Goal: Task Accomplishment & Management: Manage account settings

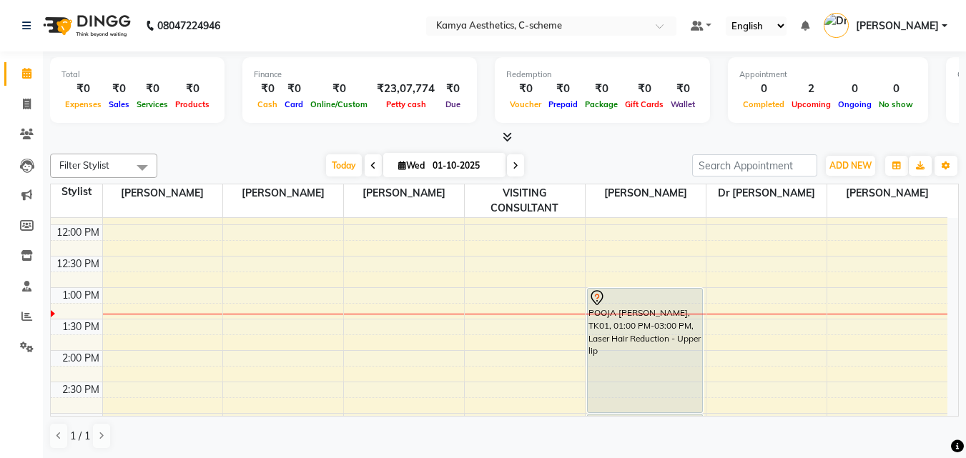
scroll to position [286, 0]
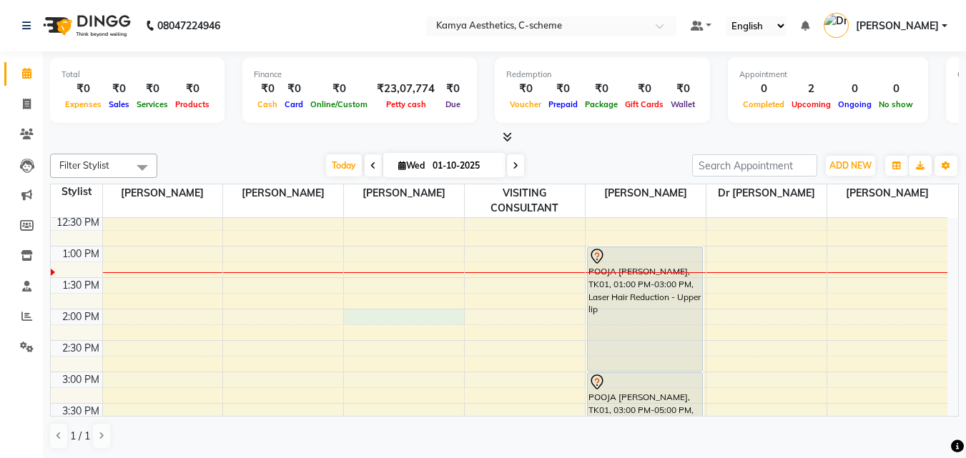
click at [401, 297] on div "8:00 AM 8:30 AM 9:00 AM 9:30 AM 10:00 AM 10:30 AM 11:00 AM 11:30 AM 12:00 PM 12…" at bounding box center [499, 340] width 897 height 817
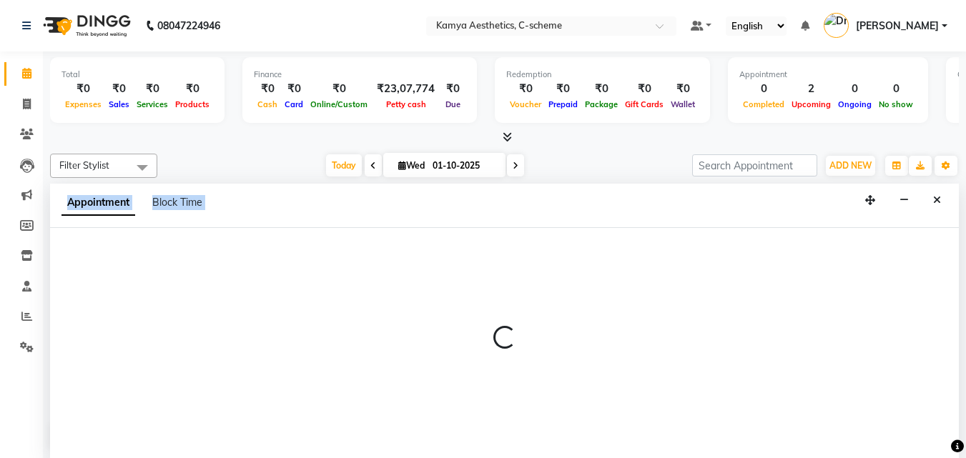
click at [401, 297] on div at bounding box center [504, 343] width 909 height 231
select select "41666"
select select "840"
select select "tentative"
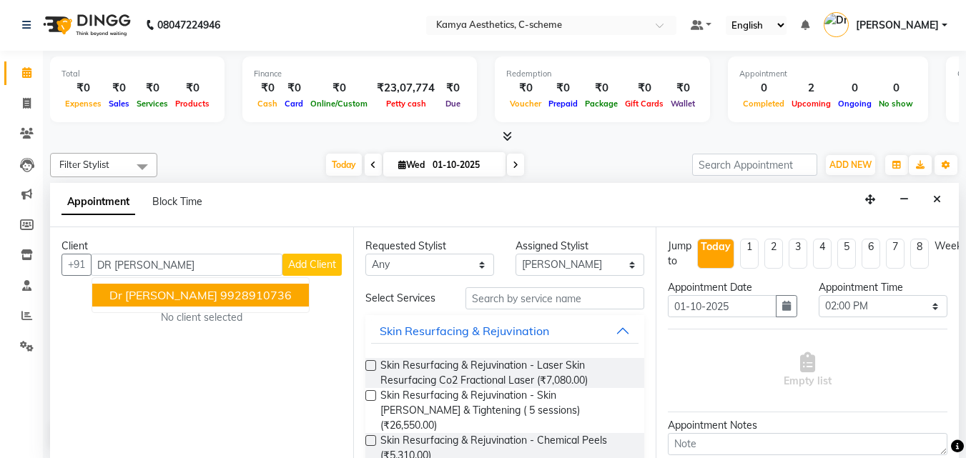
click at [205, 283] on ngb-typeahead-window "Dr [PERSON_NAME] 9928910736" at bounding box center [201, 295] width 218 height 36
click at [220, 293] on ngb-highlight "9928910736" at bounding box center [255, 295] width 71 height 14
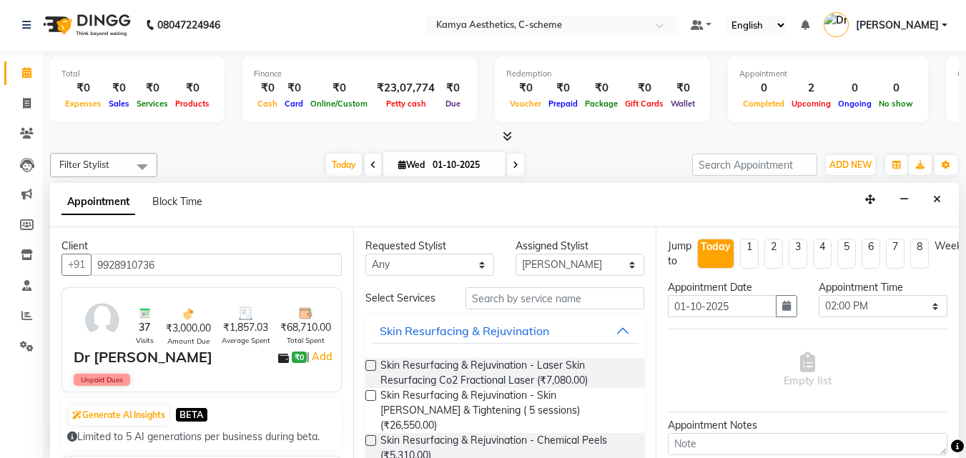
type input "9928910736"
click at [433, 270] on select "Any [PERSON_NAME] Dr [PERSON_NAME] [PERSON_NAME] [PERSON_NAME] [PERSON_NAME] [P…" at bounding box center [429, 265] width 129 height 22
select select "41666"
click at [365, 254] on select "Any [PERSON_NAME] Dr [PERSON_NAME] [PERSON_NAME] [PERSON_NAME] [PERSON_NAME] [P…" at bounding box center [429, 265] width 129 height 22
click at [520, 299] on input "text" at bounding box center [554, 298] width 179 height 22
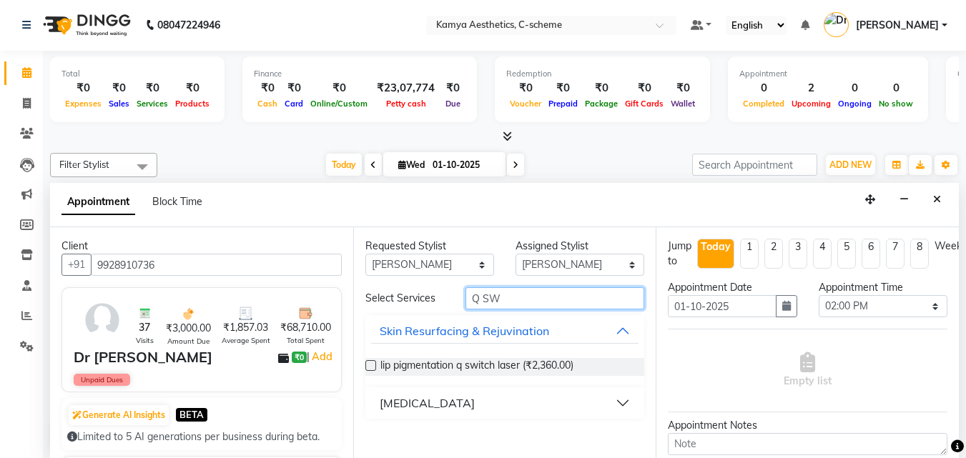
type input "Q SW"
click at [399, 403] on div "[MEDICAL_DATA]" at bounding box center [427, 403] width 95 height 17
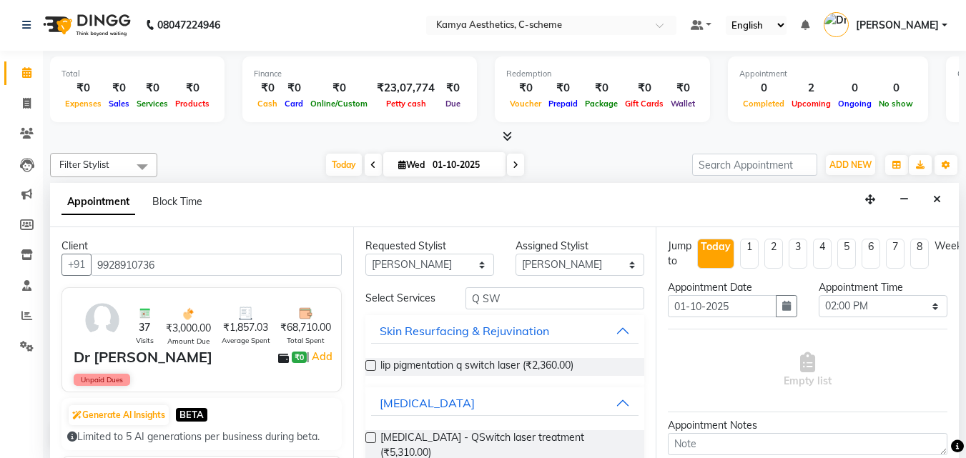
click at [372, 435] on label at bounding box center [370, 438] width 11 height 11
click at [372, 435] on input "checkbox" at bounding box center [369, 439] width 9 height 9
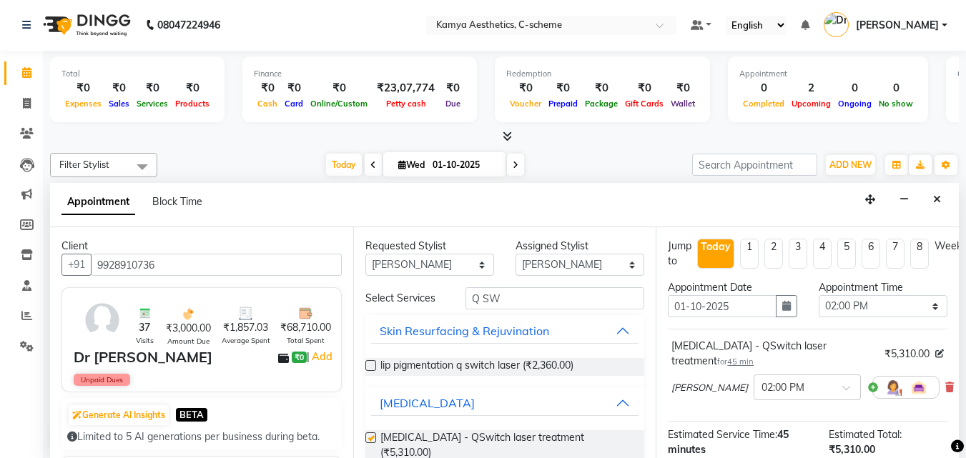
scroll to position [25, 0]
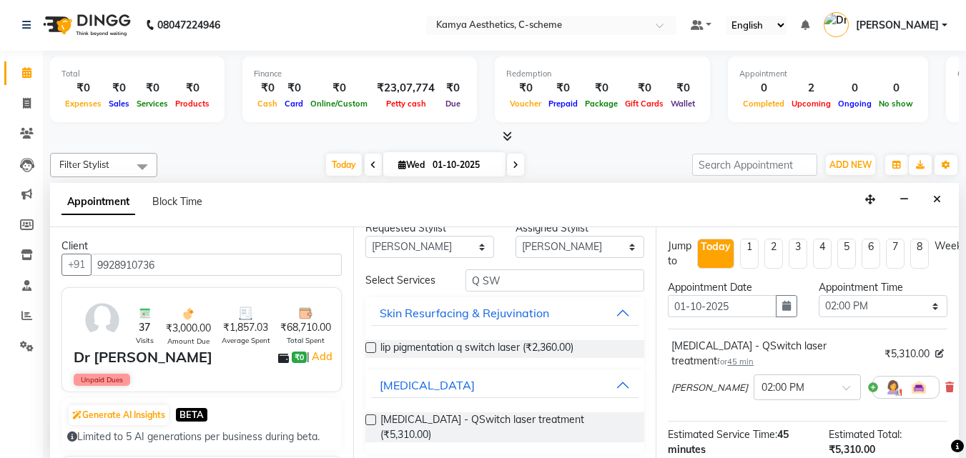
checkbox input "false"
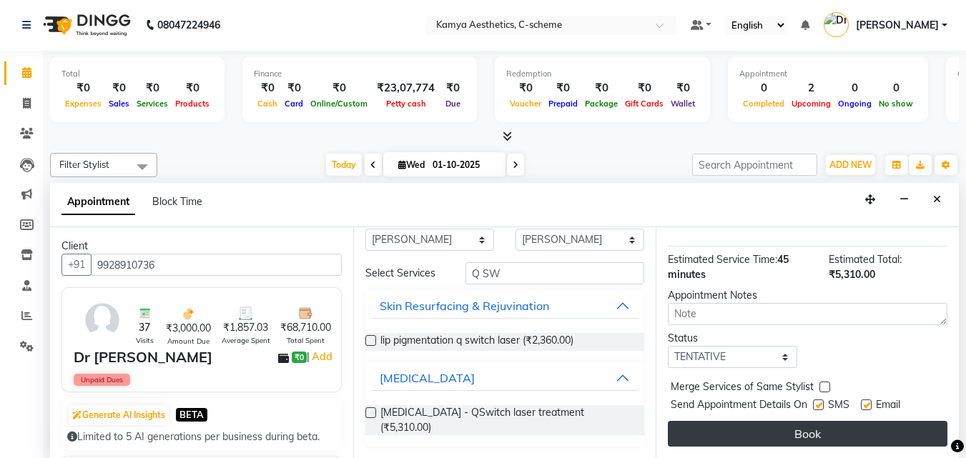
scroll to position [188, 0]
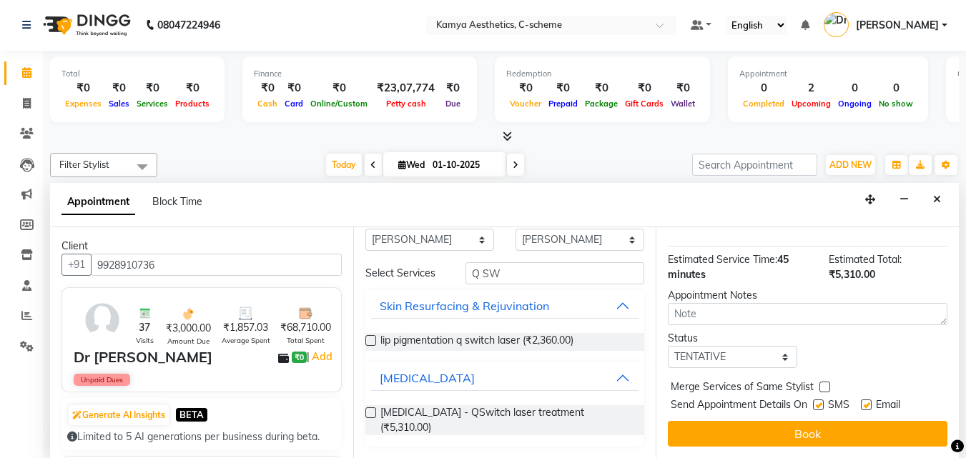
click at [773, 421] on button "Book" at bounding box center [808, 434] width 280 height 26
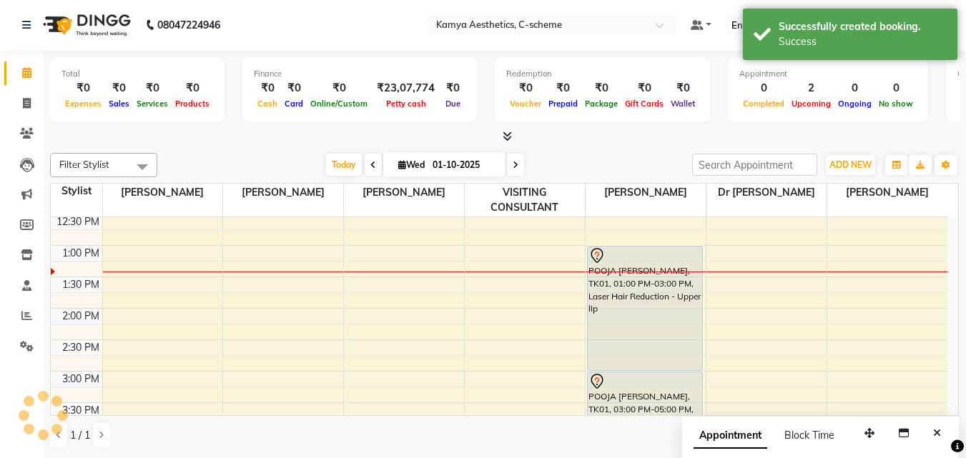
scroll to position [0, 0]
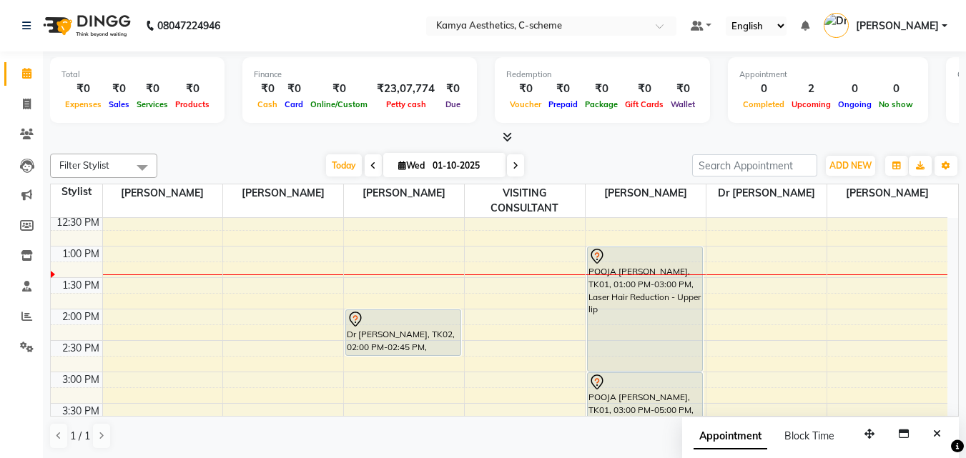
drag, startPoint x: 514, startPoint y: 172, endPoint x: 504, endPoint y: 199, distance: 29.0
click at [513, 173] on span at bounding box center [515, 165] width 17 height 22
type input "02-10-2025"
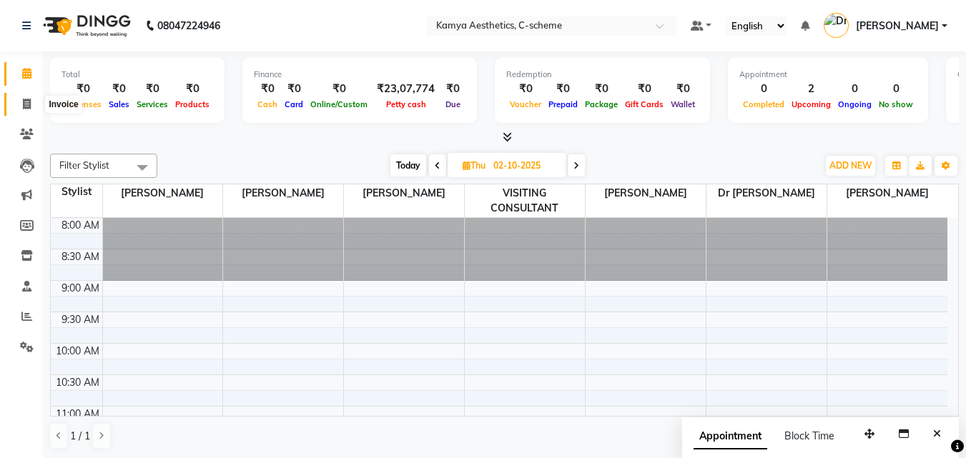
click at [24, 110] on span at bounding box center [26, 105] width 25 height 16
select select "service"
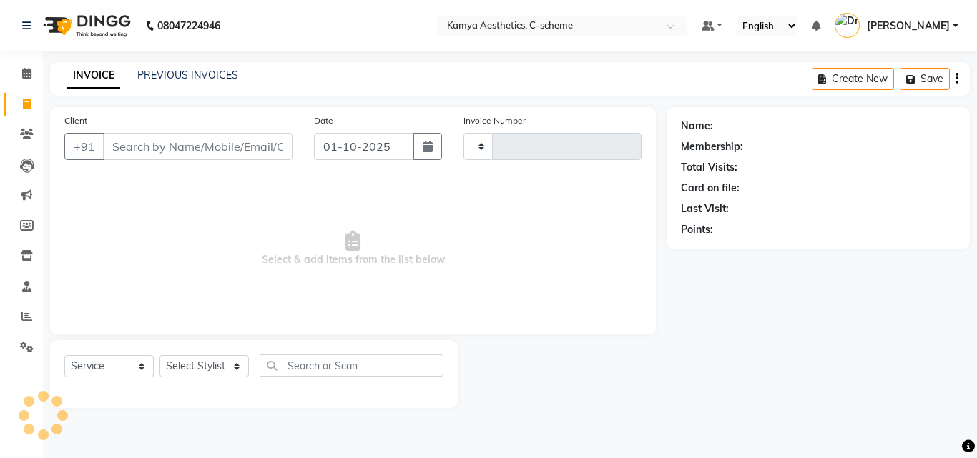
type input "0241"
select select "5322"
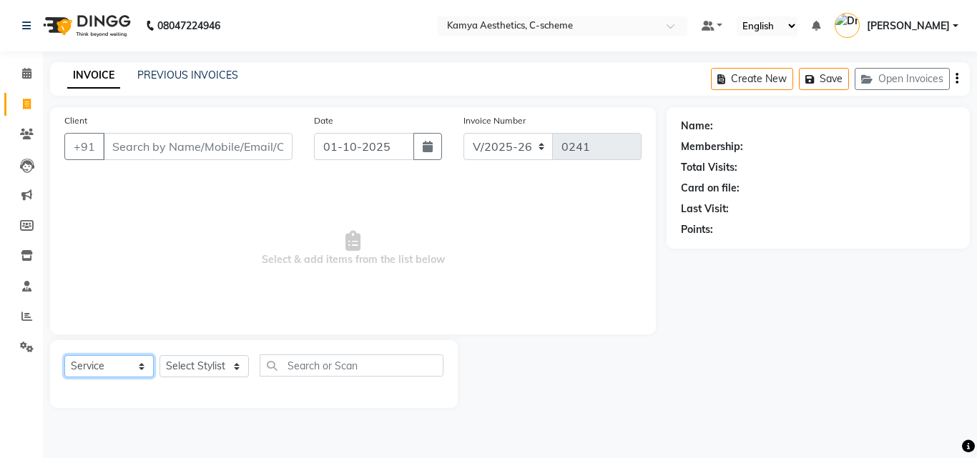
click at [76, 366] on select "Select Service Product Membership Package Voucher Prepaid Gift Card" at bounding box center [108, 366] width 89 height 22
click at [245, 286] on span "Select & add items from the list below" at bounding box center [352, 248] width 577 height 143
click at [185, 77] on link "PREVIOUS INVOICES" at bounding box center [187, 75] width 101 height 13
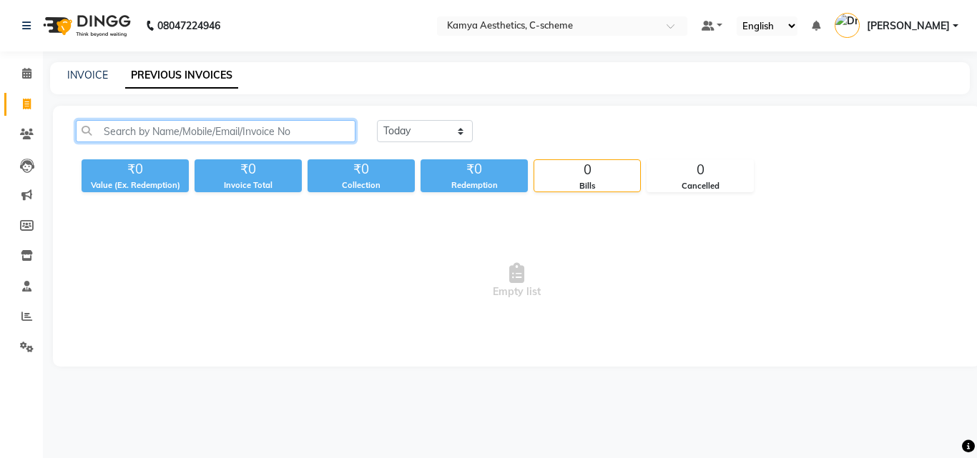
click at [256, 139] on input "text" at bounding box center [216, 131] width 280 height 22
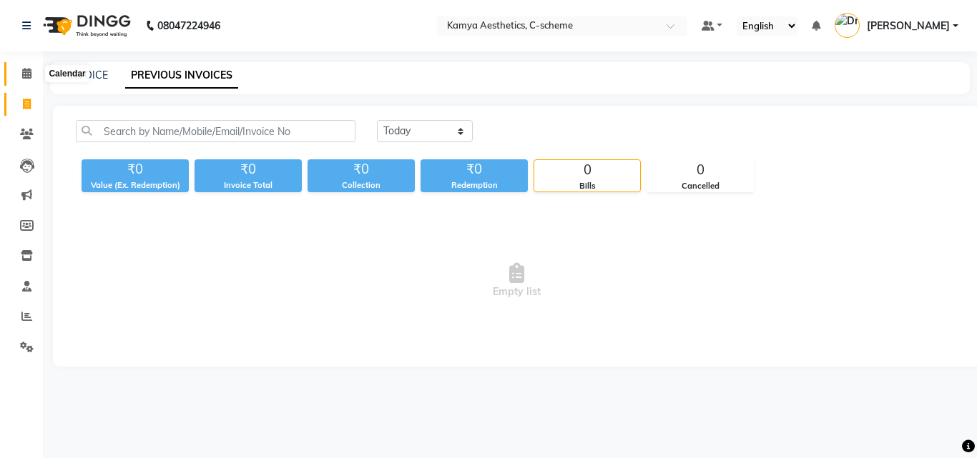
click at [19, 71] on span at bounding box center [26, 74] width 25 height 16
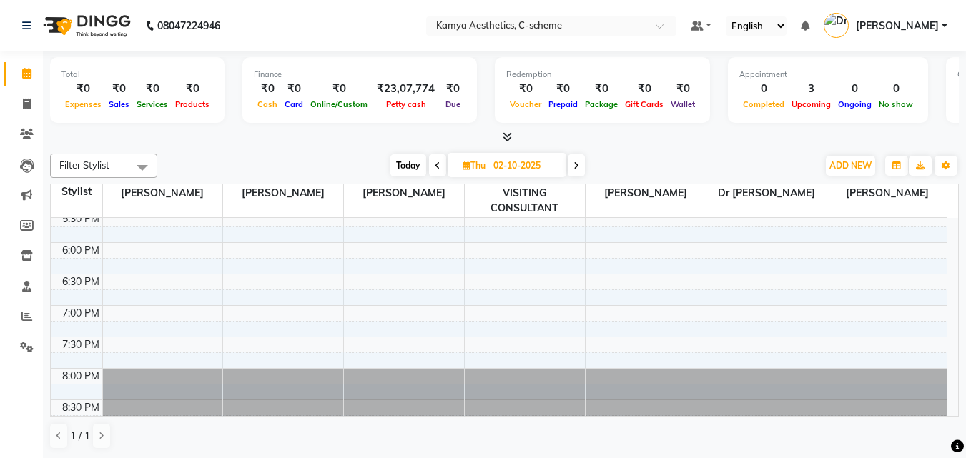
scroll to position [1, 0]
click at [578, 166] on icon at bounding box center [576, 165] width 6 height 9
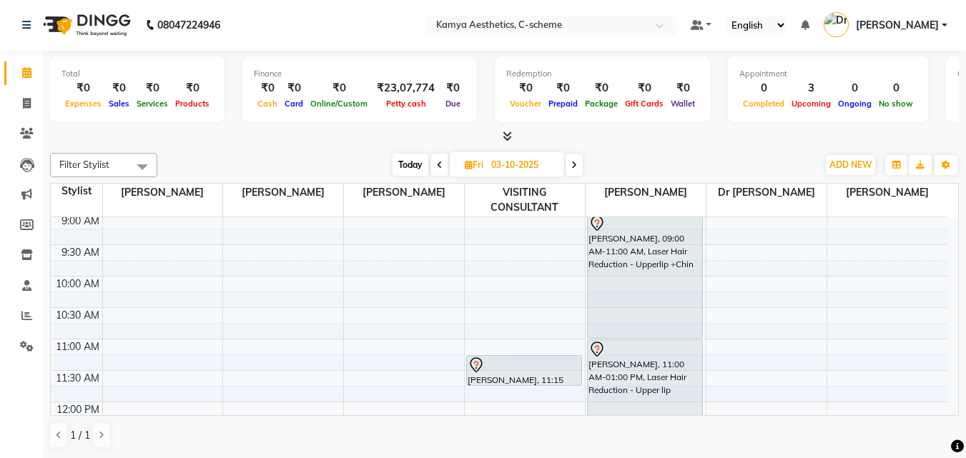
scroll to position [101, 0]
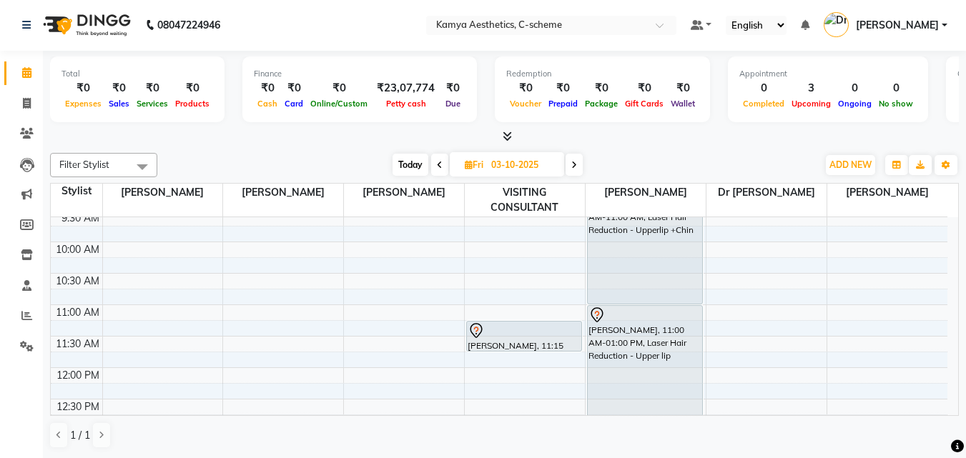
click at [576, 165] on icon at bounding box center [574, 165] width 6 height 9
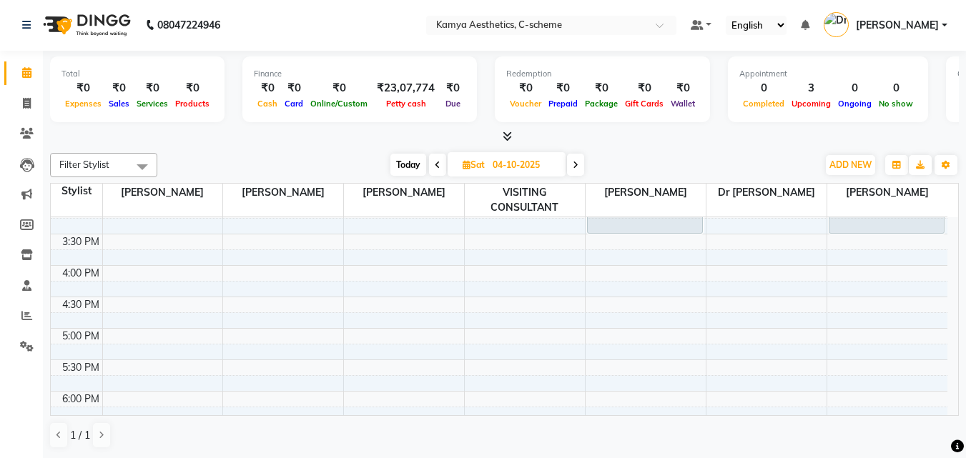
scroll to position [244, 0]
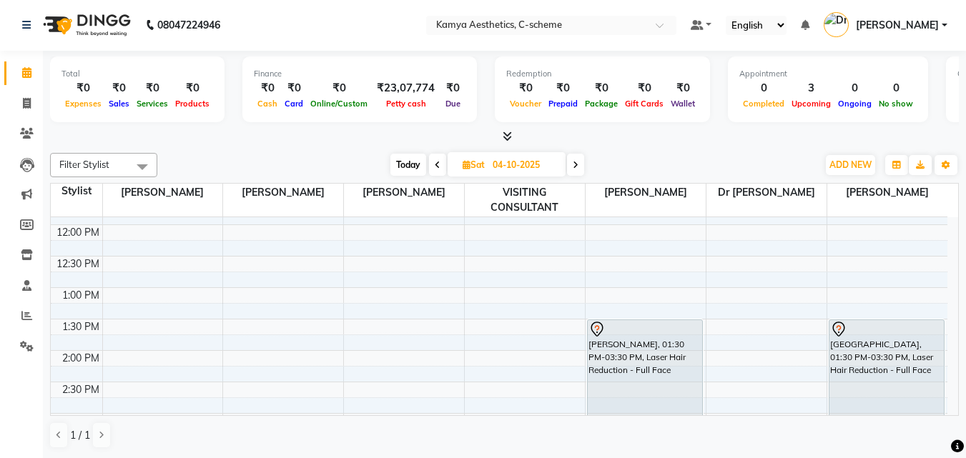
click at [581, 160] on span at bounding box center [575, 165] width 17 height 22
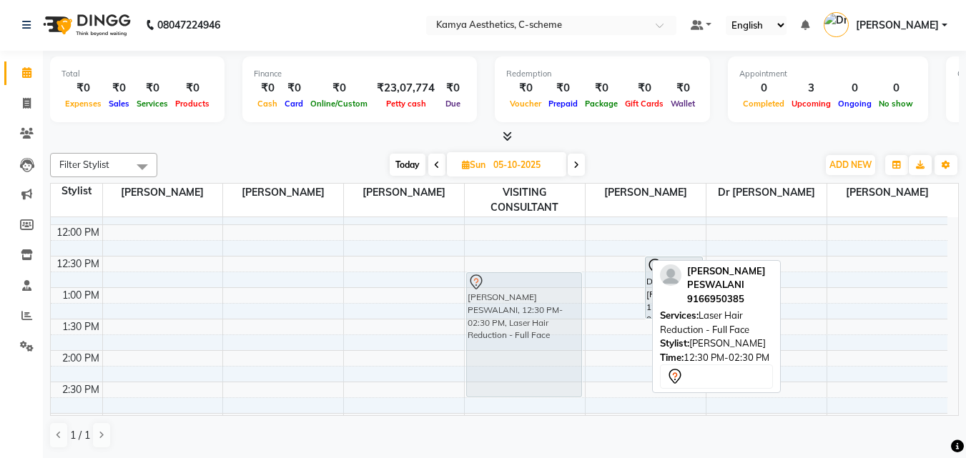
drag, startPoint x: 596, startPoint y: 271, endPoint x: 475, endPoint y: 282, distance: 122.1
click at [475, 282] on tr "[PERSON_NAME] PESWALANI, 12:30 PM-02:30 PM, Laser Hair Reduction - Full Face [P…" at bounding box center [499, 382] width 897 height 817
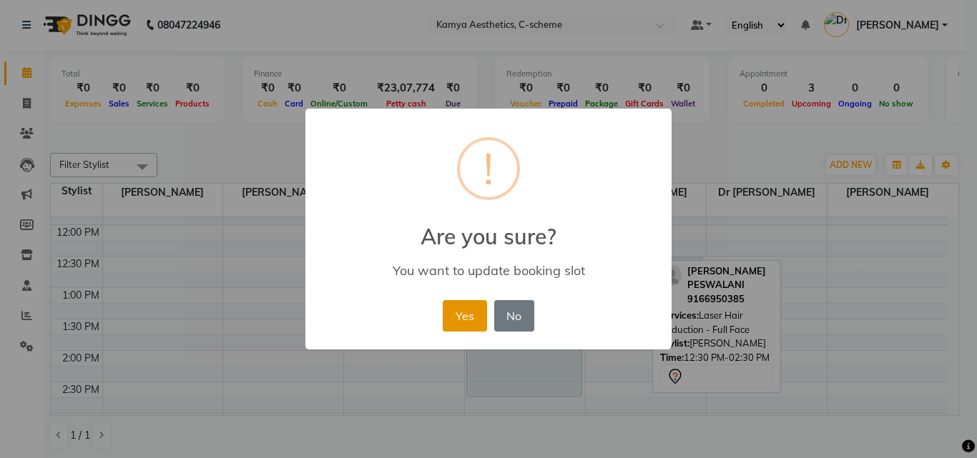
click at [455, 311] on button "Yes" at bounding box center [465, 315] width 44 height 31
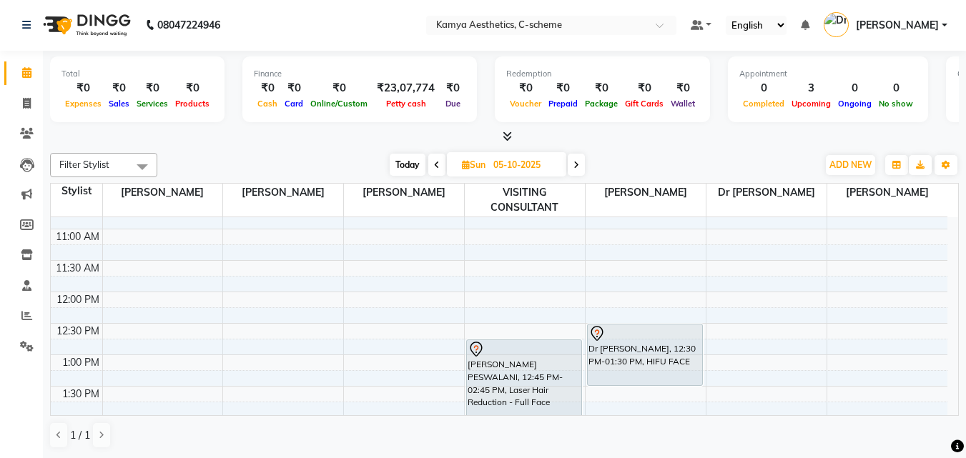
scroll to position [214, 0]
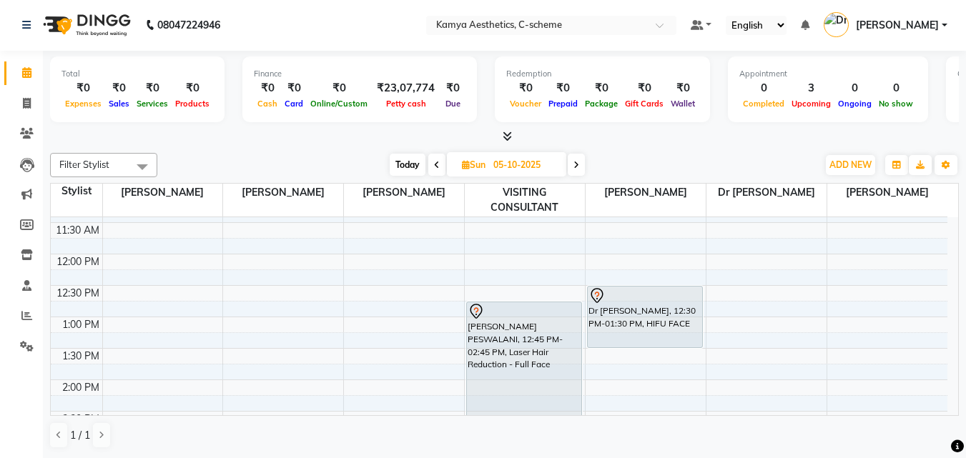
click at [396, 169] on span "Today" at bounding box center [408, 165] width 36 height 22
type input "01-10-2025"
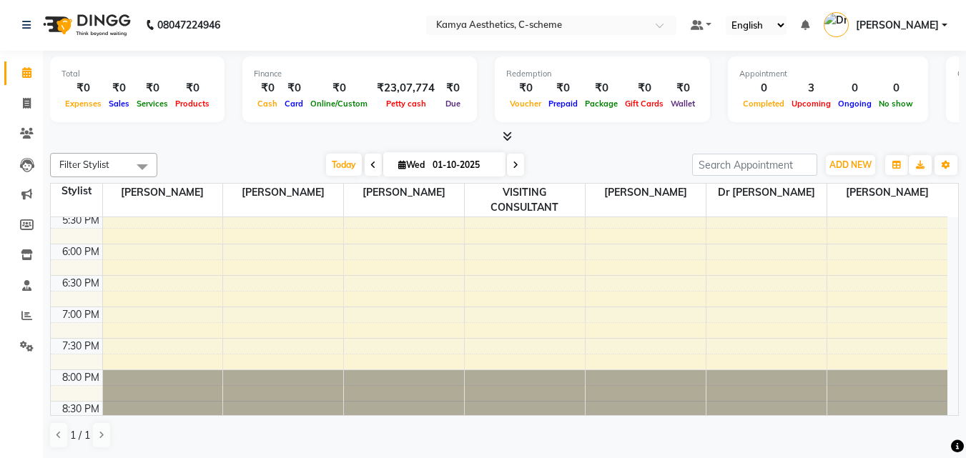
scroll to position [604, 0]
